Goal: Navigation & Orientation: Find specific page/section

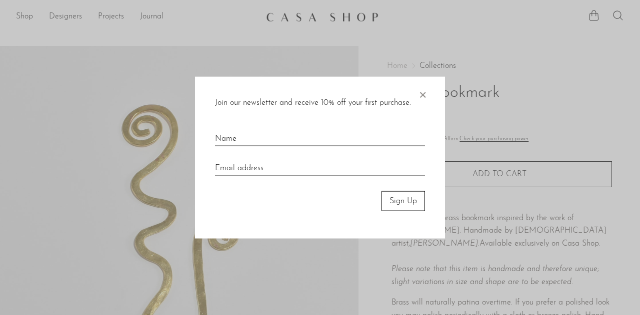
click at [422, 94] on span "×" at bounding box center [422, 92] width 10 height 32
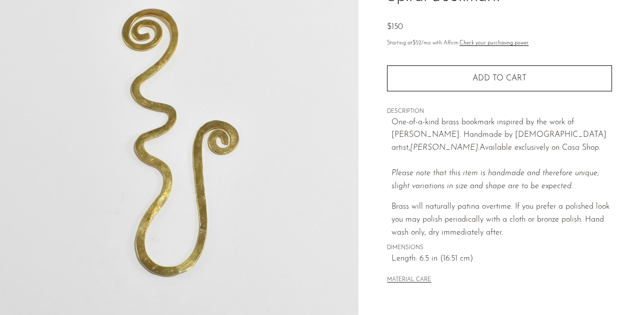
scroll to position [98, 0]
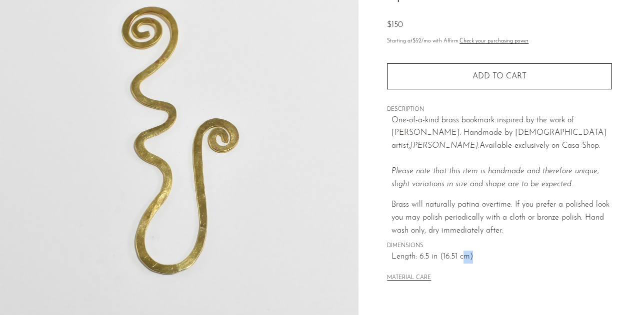
drag, startPoint x: 475, startPoint y: 261, endPoint x: 459, endPoint y: 248, distance: 20.2
click at [459, 248] on div "Home Collections Spiral Bookmark $150 Starting at $52 /mo with Affirm. Check yo…" at bounding box center [499, 124] width 225 height 352
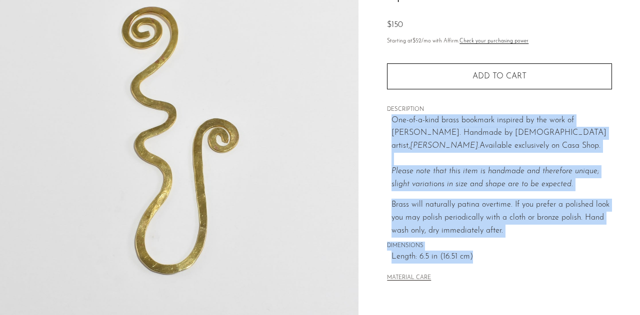
drag, startPoint x: 391, startPoint y: 119, endPoint x: 506, endPoint y: 262, distance: 183.2
click at [506, 262] on div "Home Collections Spiral Bookmark $150 Starting at $52 /mo with Affirm. Check yo…" at bounding box center [499, 124] width 225 height 352
copy div "One-of-a-kind brass bookmark inspired by the work of Alexander Calder. Handmade…"
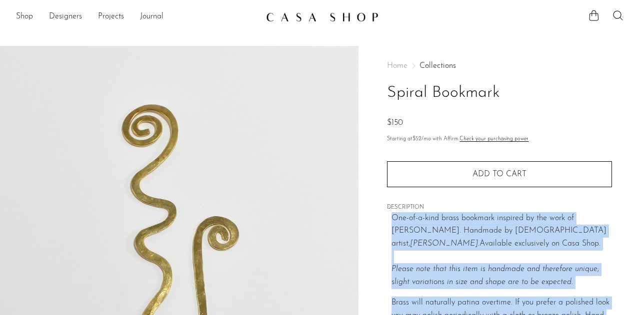
scroll to position [289, 0]
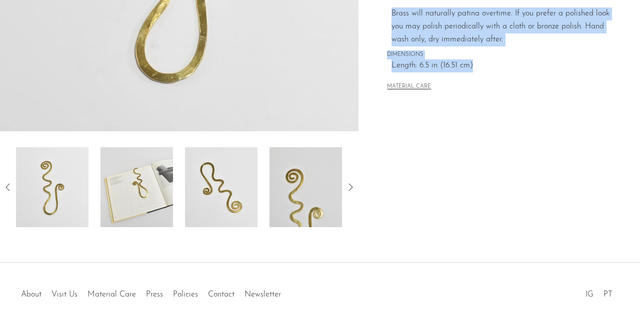
click at [144, 191] on img at bounding box center [136, 187] width 72 height 80
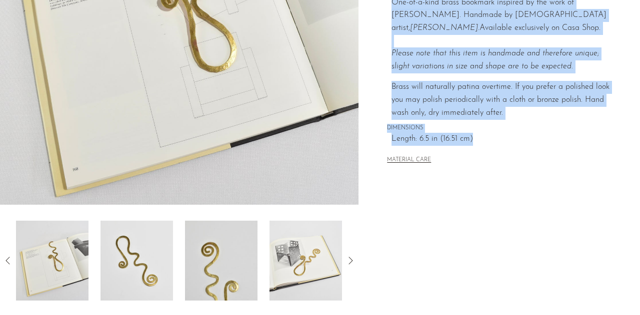
scroll to position [216, 0]
click at [218, 265] on img at bounding box center [221, 260] width 72 height 80
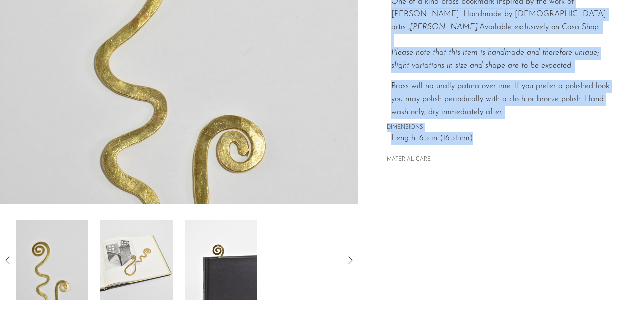
click at [140, 243] on img at bounding box center [136, 260] width 72 height 80
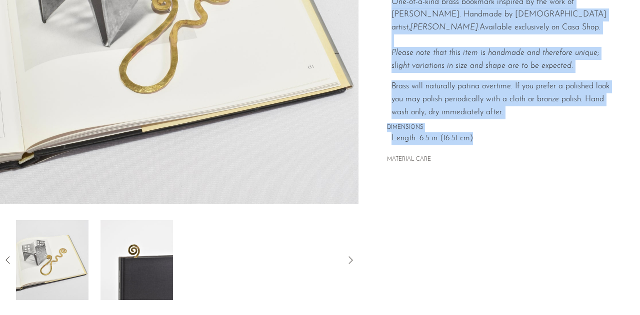
click at [137, 277] on img at bounding box center [136, 260] width 72 height 80
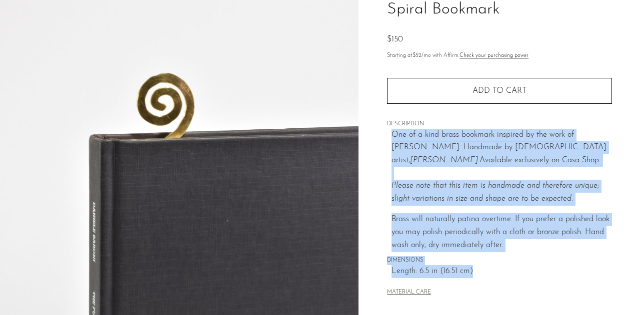
scroll to position [0, 0]
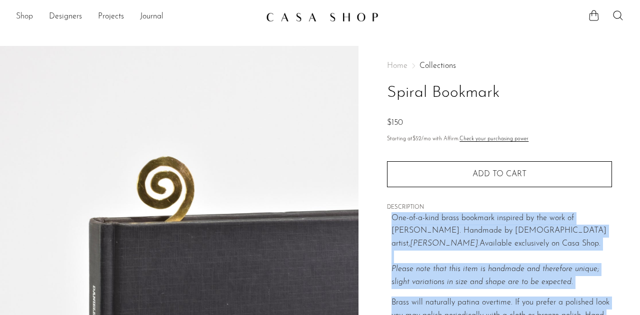
click at [27, 14] on link "Shop" at bounding box center [24, 16] width 17 height 13
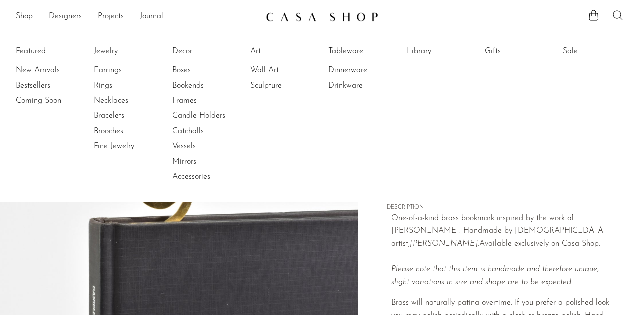
click at [26, 24] on li "Shop Featured New Arrivals Bestsellers Coming Soon Jewelry Jewelry All Earrings…" at bounding box center [24, 16] width 17 height 17
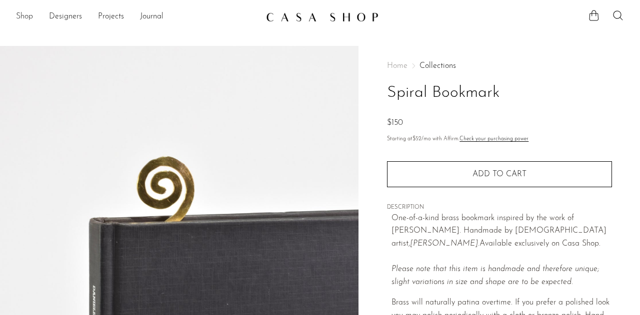
click at [22, 14] on link "Shop" at bounding box center [24, 16] width 17 height 13
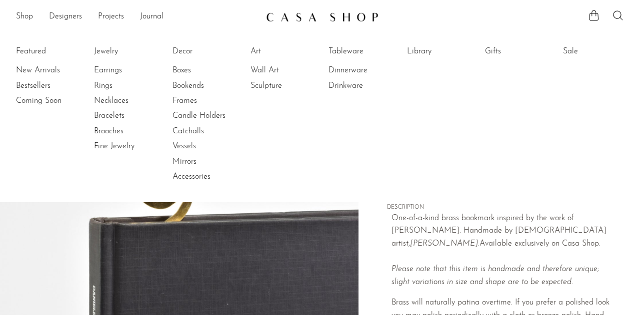
click at [279, 14] on img at bounding box center [322, 17] width 112 height 10
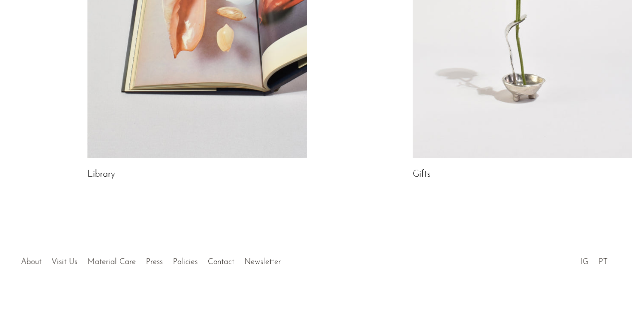
scroll to position [680, 0]
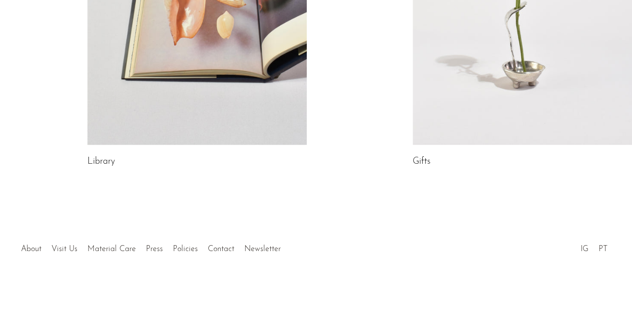
drag, startPoint x: 254, startPoint y: 248, endPoint x: 374, endPoint y: 268, distance: 122.1
click at [374, 268] on div "About Visit Us Material Care Press Policies Contact Newsletter IG PT" at bounding box center [316, 246] width 632 height 59
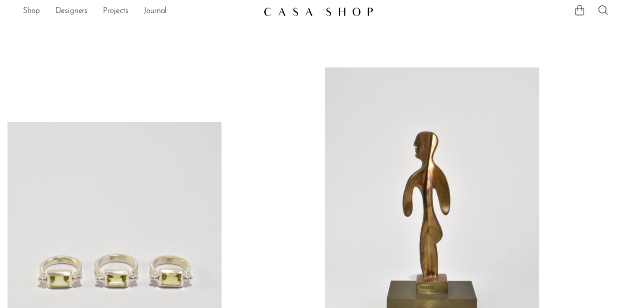
scroll to position [0, 0]
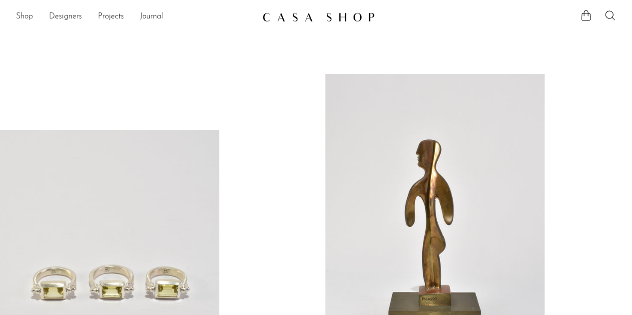
click at [21, 13] on link "Shop" at bounding box center [24, 16] width 17 height 13
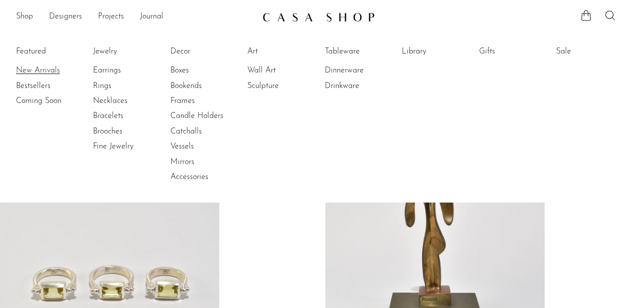
click at [39, 68] on link "New Arrivals" at bounding box center [53, 70] width 75 height 11
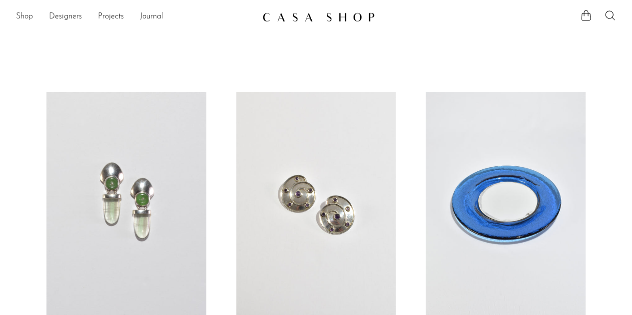
click at [26, 14] on link "Shop" at bounding box center [24, 16] width 17 height 13
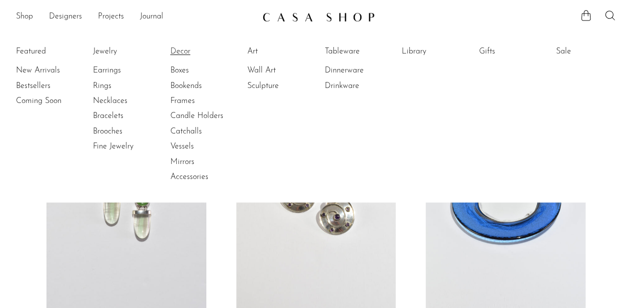
click at [187, 53] on link "Decor" at bounding box center [207, 51] width 75 height 11
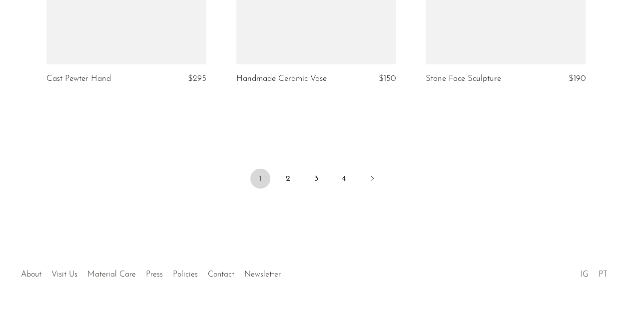
scroll to position [3282, 0]
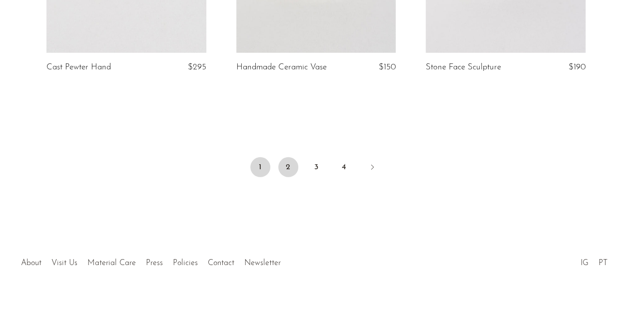
click at [285, 161] on link "2" at bounding box center [288, 167] width 20 height 20
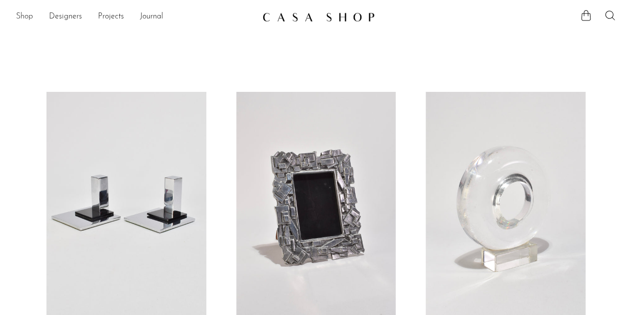
click at [24, 13] on link "Shop" at bounding box center [24, 16] width 17 height 13
